Goal: Task Accomplishment & Management: Manage account settings

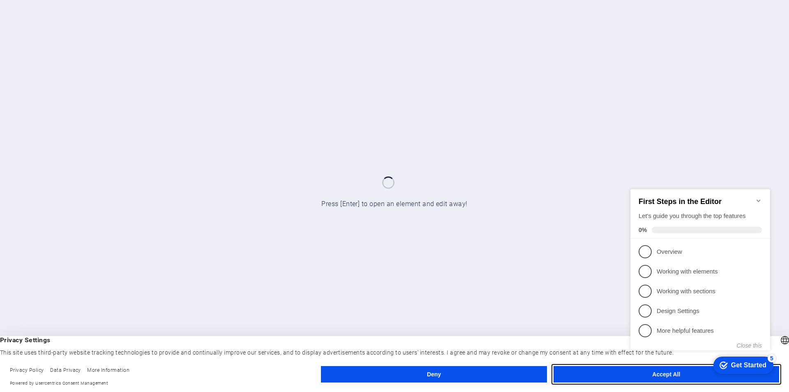
click at [613, 374] on button "Accept All" at bounding box center [667, 374] width 226 height 16
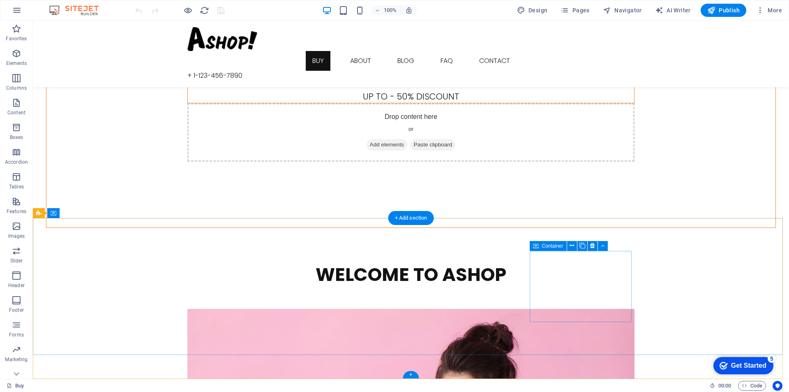
scroll to position [1133, 0]
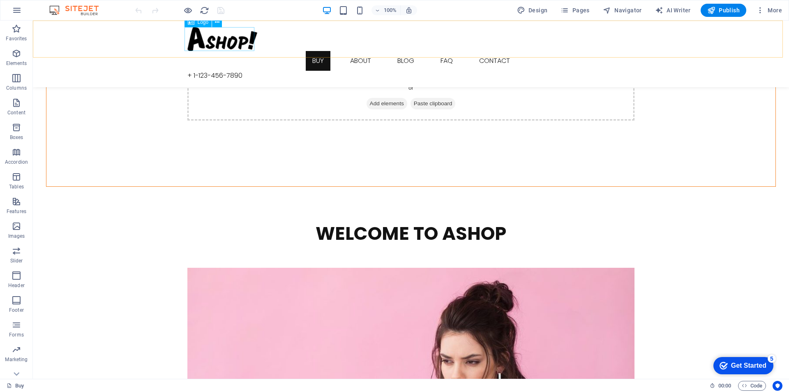
click at [232, 44] on div at bounding box center [410, 39] width 447 height 24
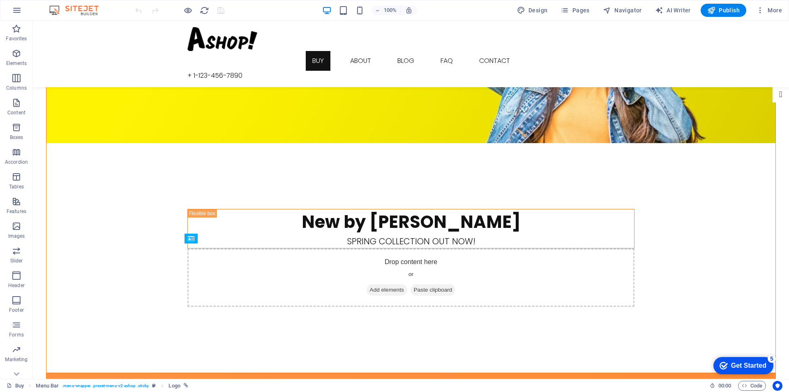
scroll to position [0, 0]
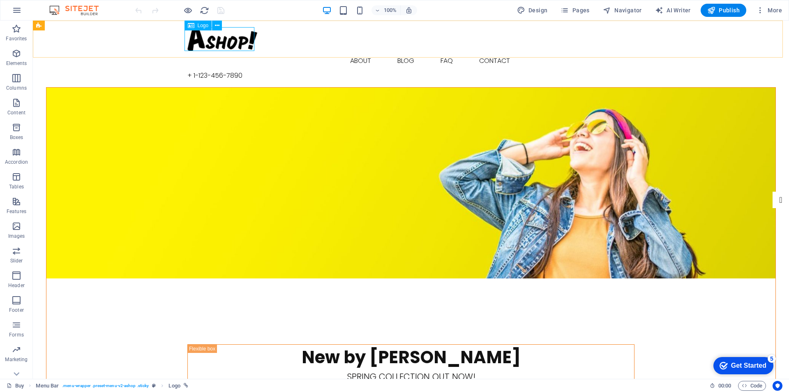
click at [192, 25] on icon at bounding box center [191, 26] width 7 height 10
click at [212, 37] on div at bounding box center [410, 39] width 447 height 24
click at [217, 23] on icon at bounding box center [217, 25] width 5 height 9
click at [200, 44] on div at bounding box center [410, 39] width 447 height 24
click at [196, 26] on div "Logo" at bounding box center [199, 26] width 28 height 10
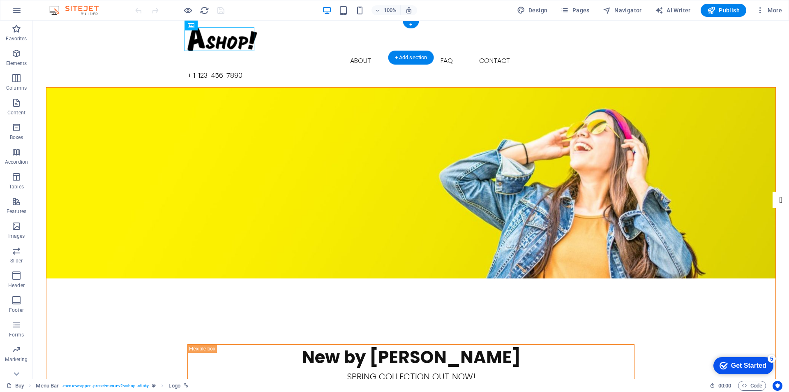
drag, startPoint x: 229, startPoint y: 46, endPoint x: 218, endPoint y: 32, distance: 17.9
click at [218, 40] on div at bounding box center [410, 39] width 447 height 24
select select "px"
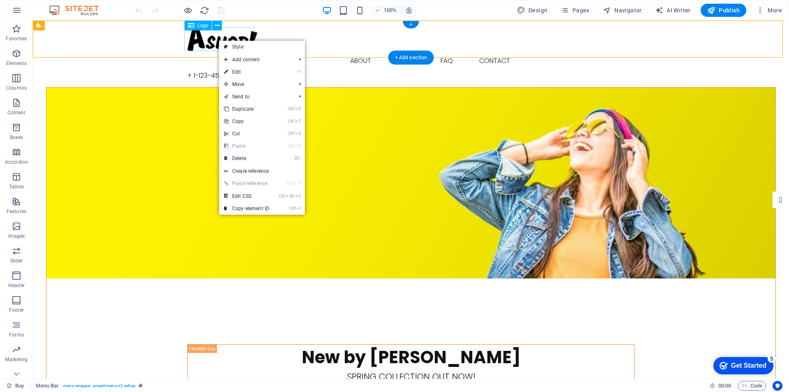
click at [200, 46] on div at bounding box center [410, 39] width 447 height 24
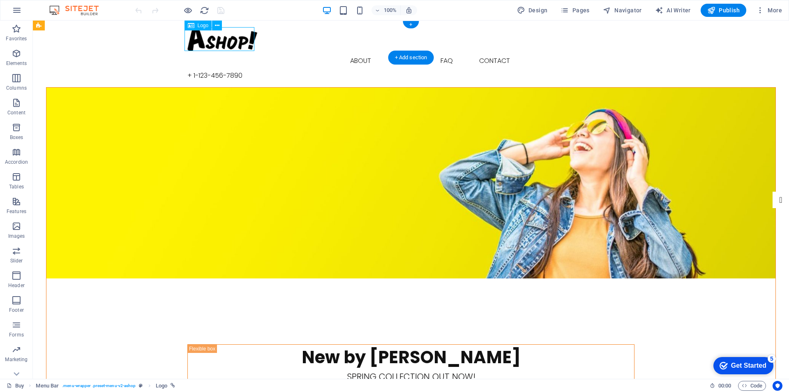
click at [200, 46] on div at bounding box center [410, 39] width 447 height 24
select select "px"
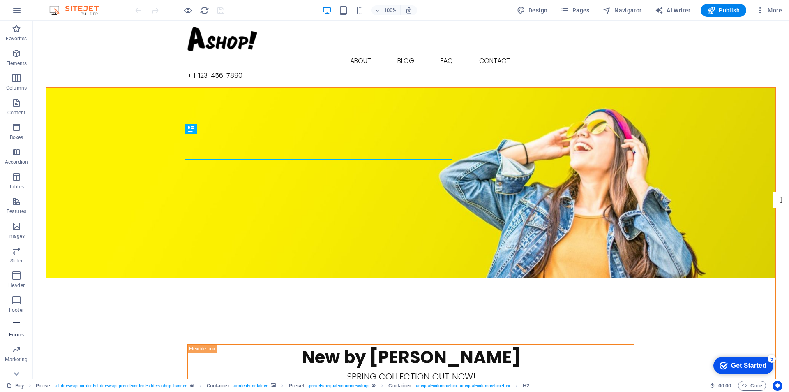
scroll to position [12, 0]
click at [20, 340] on icon "button" at bounding box center [17, 338] width 10 height 10
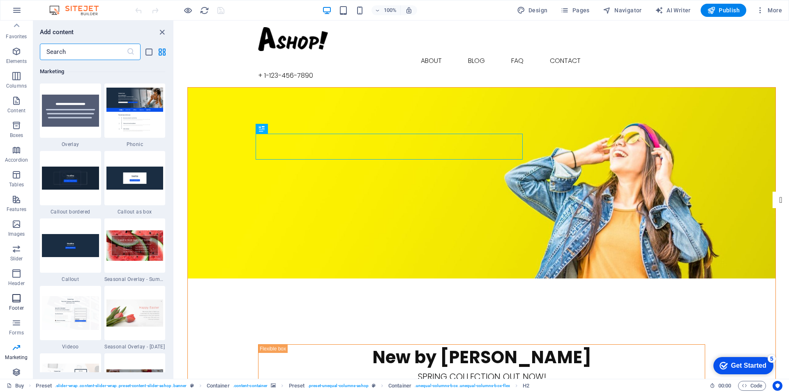
scroll to position [0, 0]
click at [0, 0] on icon "button" at bounding box center [0, 0] width 0 height 0
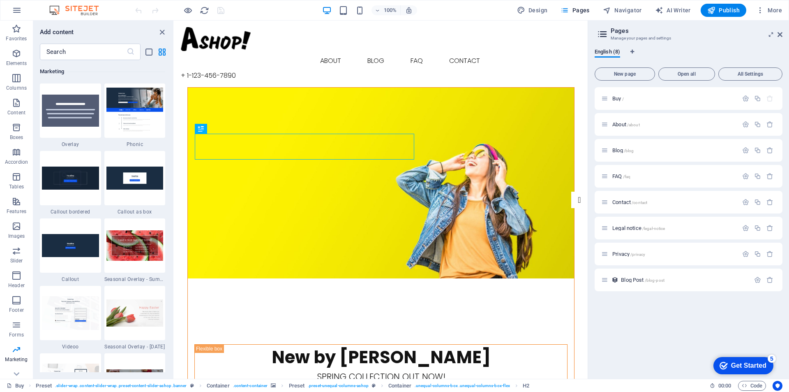
drag, startPoint x: 253, startPoint y: 8, endPoint x: 48, endPoint y: 12, distance: 205.1
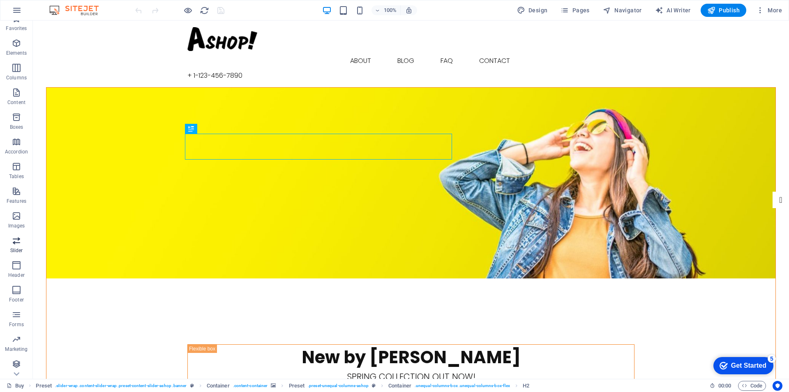
scroll to position [12, 0]
click at [14, 344] on p "Marketing" at bounding box center [16, 347] width 23 height 7
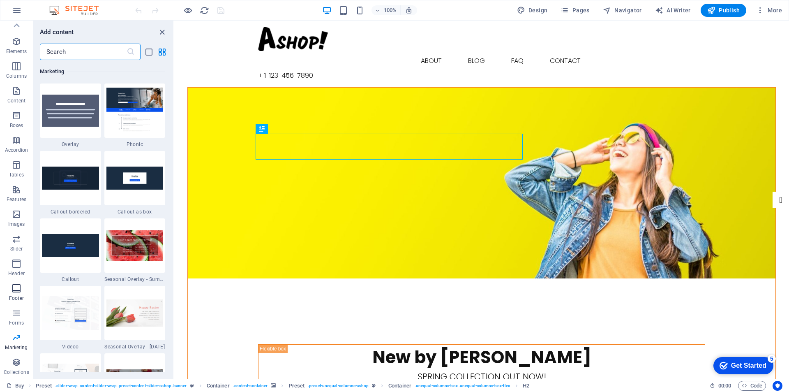
scroll to position [0, 0]
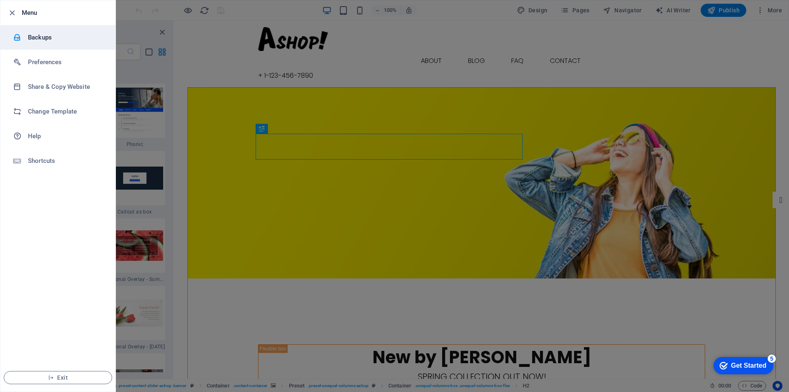
click at [50, 37] on h6 "Backups" at bounding box center [66, 37] width 76 height 10
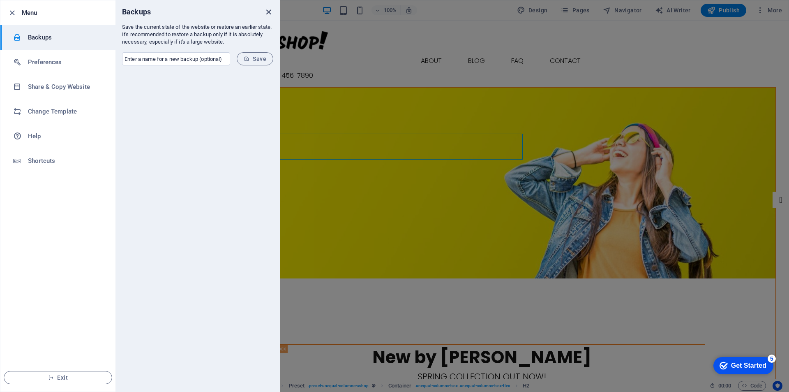
click at [272, 15] on icon "close" at bounding box center [268, 11] width 9 height 9
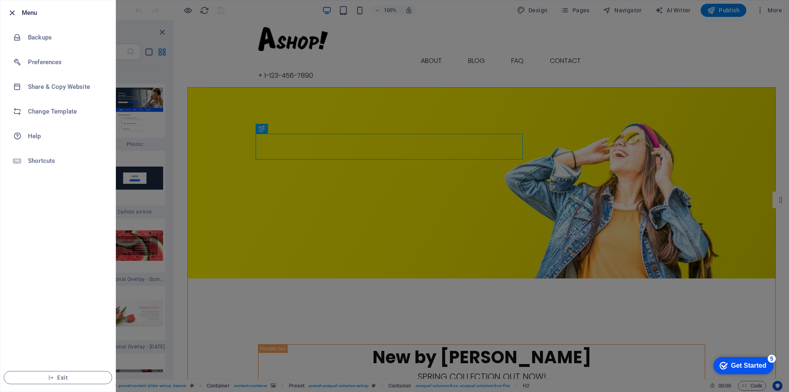
click at [11, 12] on icon "button" at bounding box center [11, 12] width 9 height 9
